Goal: Information Seeking & Learning: Learn about a topic

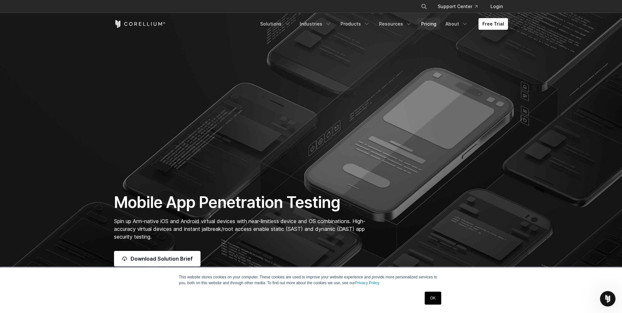
click at [430, 24] on link "Pricing" at bounding box center [428, 24] width 23 height 12
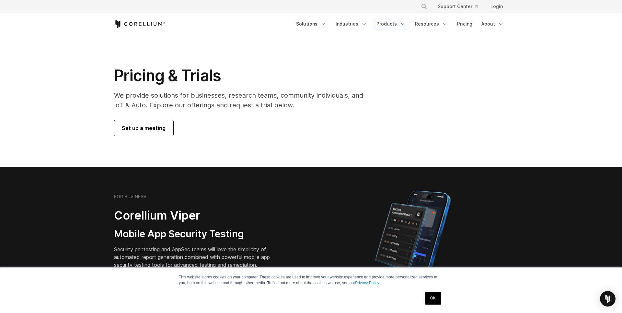
click at [394, 20] on link "Products" at bounding box center [390, 24] width 37 height 12
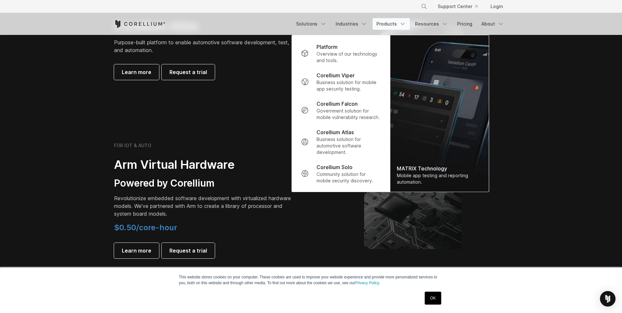
click at [98, 122] on section "FOR IOT & AUTO Arm Virtual Hardware Powered by Corellium Revolutionize embedded…" at bounding box center [311, 206] width 622 height 168
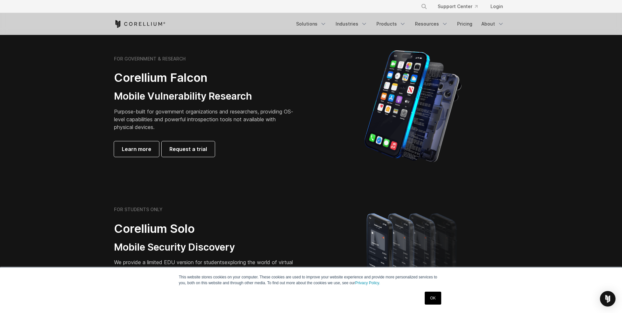
scroll to position [294, 0]
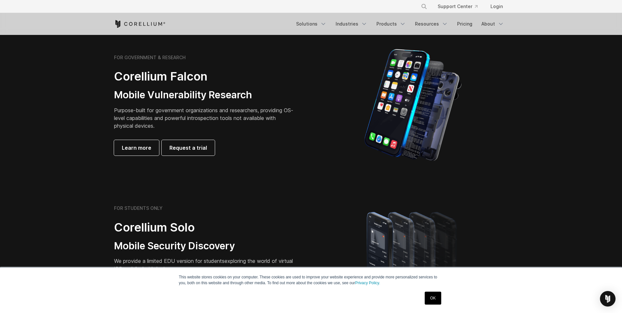
click at [156, 111] on p "Purpose-built for government organizations and researchers, providing OS-level …" at bounding box center [204, 118] width 181 height 23
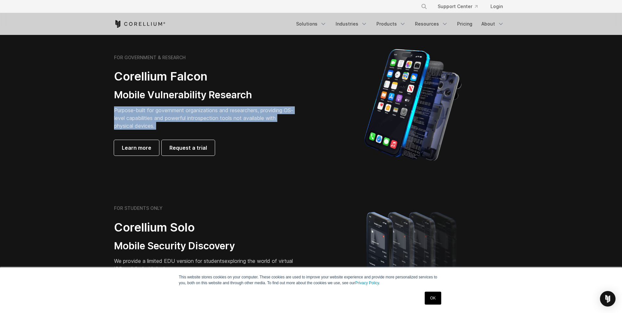
click at [156, 111] on p "Purpose-built for government organizations and researchers, providing OS-level …" at bounding box center [204, 118] width 181 height 23
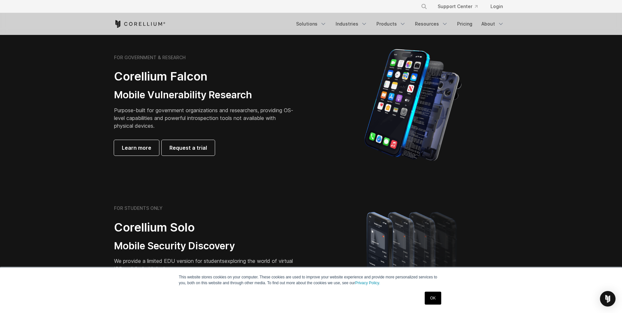
click at [175, 85] on div "FOR GOVERNMENT & RESEARCH Corellium Falcon Mobile Vulnerability Research Purpos…" at bounding box center [204, 105] width 181 height 101
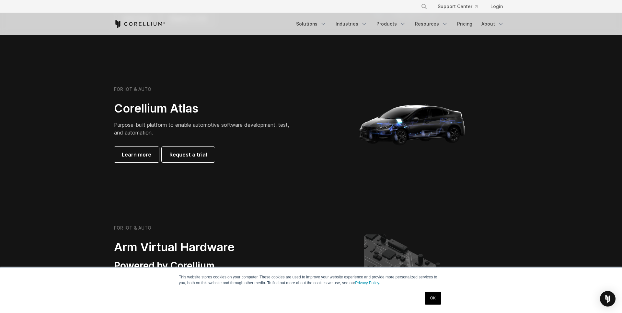
scroll to position [588, 0]
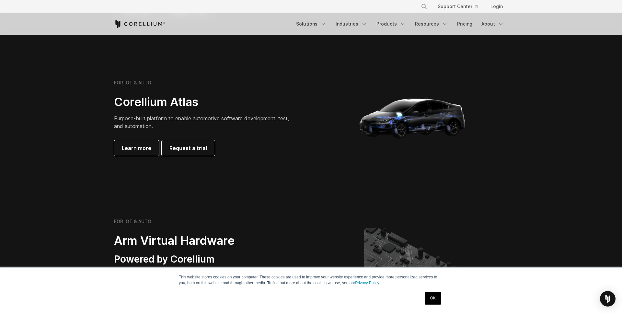
click at [435, 297] on link "OK" at bounding box center [432, 298] width 17 height 13
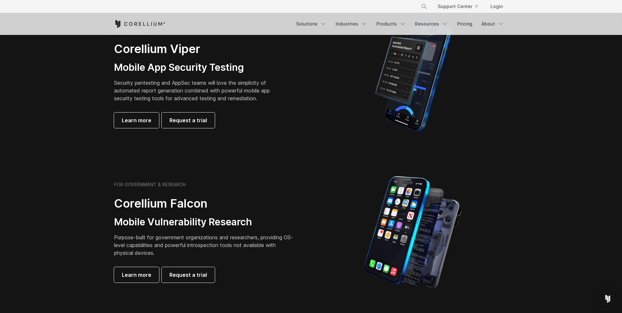
scroll to position [0, 0]
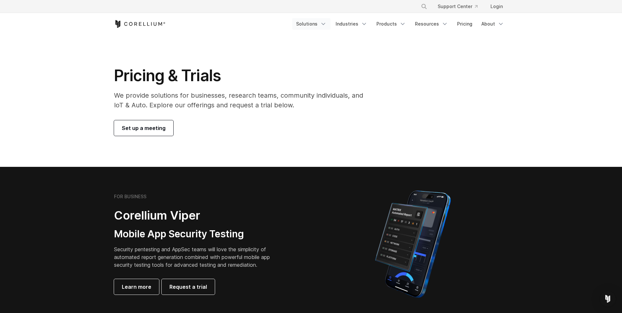
click at [320, 24] on link "Solutions" at bounding box center [311, 24] width 38 height 12
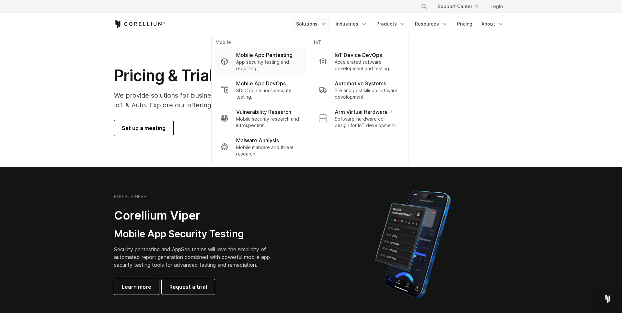
click at [285, 59] on p "App security testing and reporting." at bounding box center [268, 65] width 64 height 13
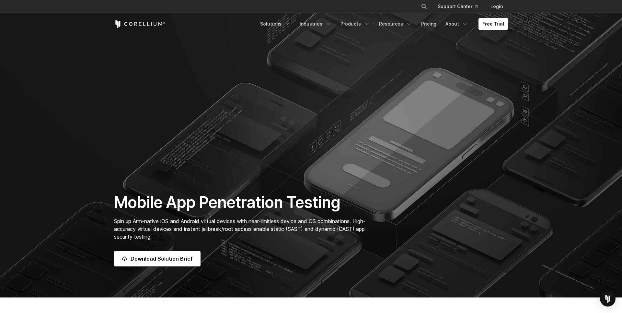
click at [322, 35] on section "Mobile App Penetration Testing Spin up Arm-native iOS and Android virtual devic…" at bounding box center [311, 149] width 622 height 298
click at [357, 29] on link "Products" at bounding box center [354, 24] width 37 height 12
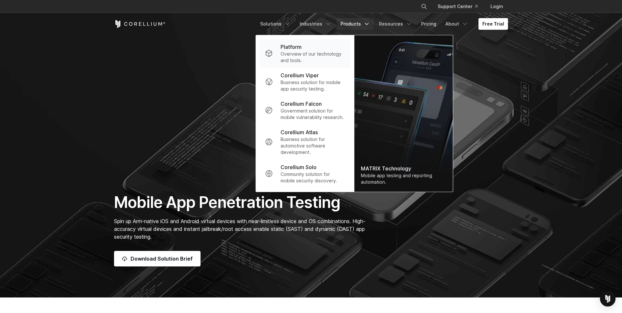
click at [327, 53] on p "Overview of our technology and tools." at bounding box center [312, 57] width 64 height 13
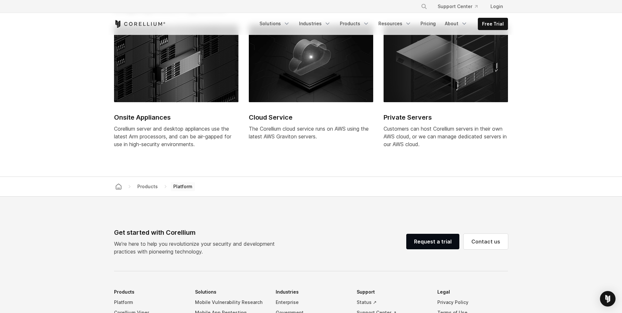
scroll to position [2690, 0]
